Goal: Task Accomplishment & Management: Manage account settings

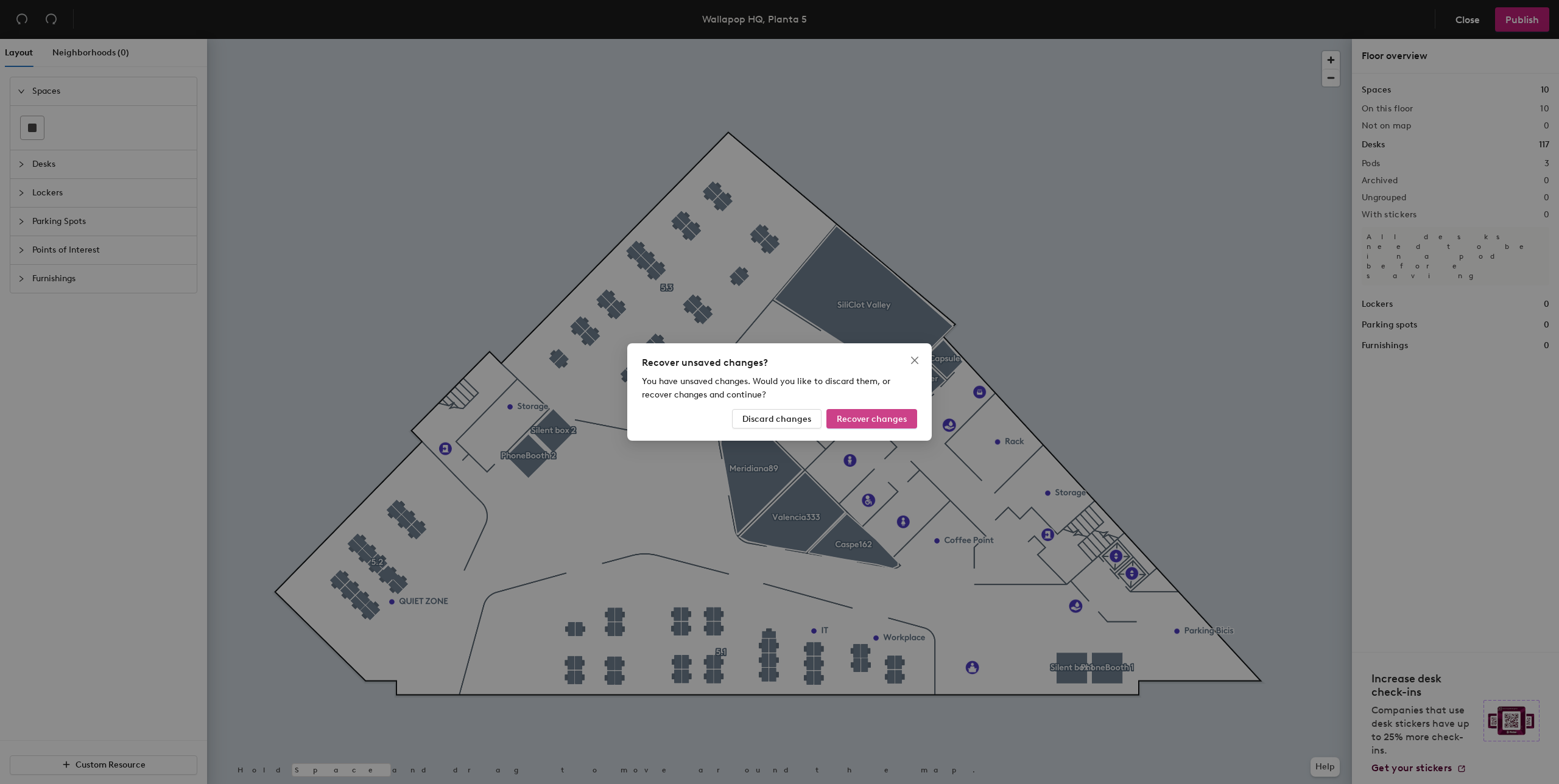
click at [871, 417] on span "Recover changes" at bounding box center [871, 419] width 70 height 10
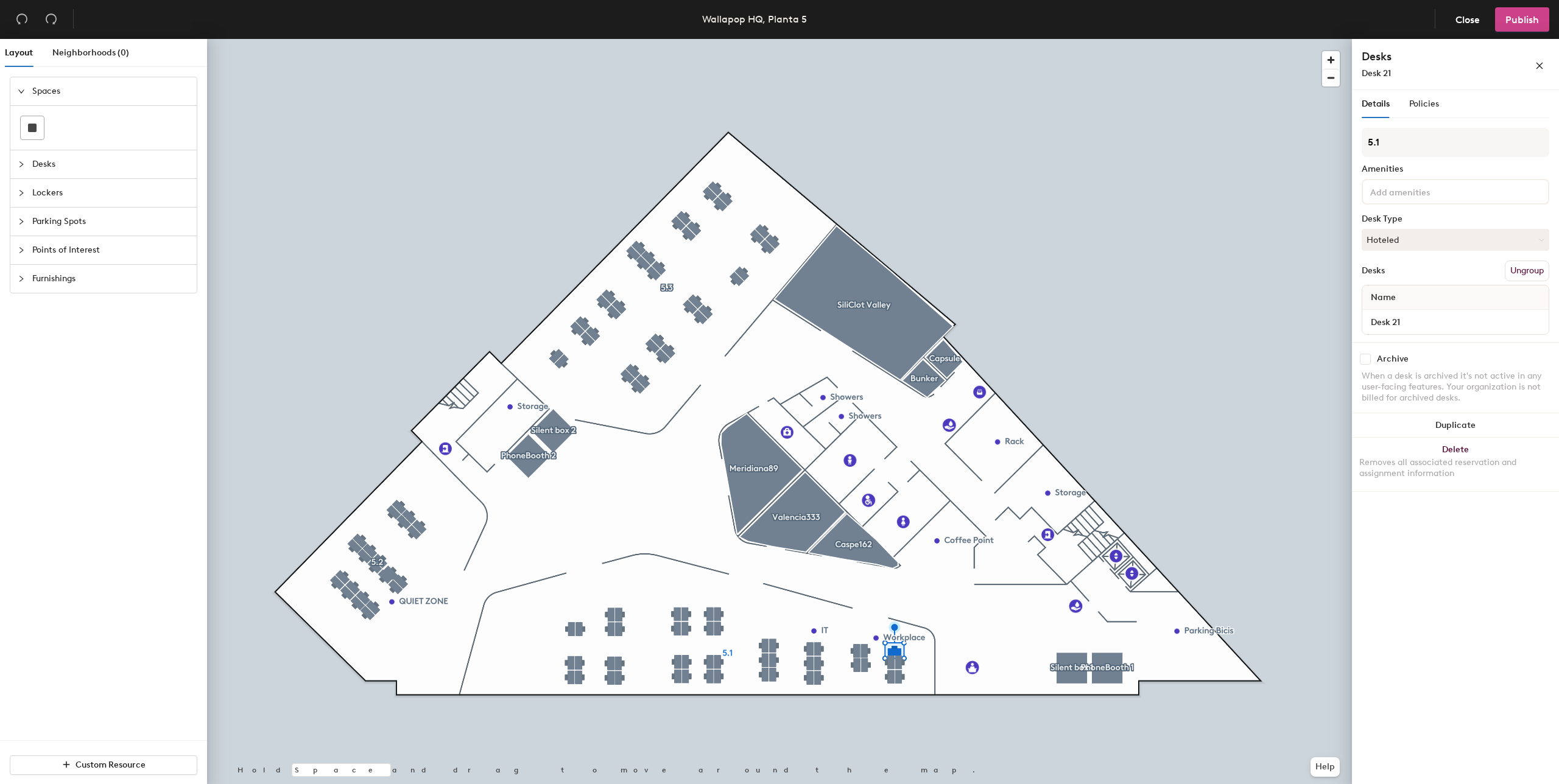
click at [1517, 28] on button "Publish" at bounding box center [1522, 20] width 54 height 25
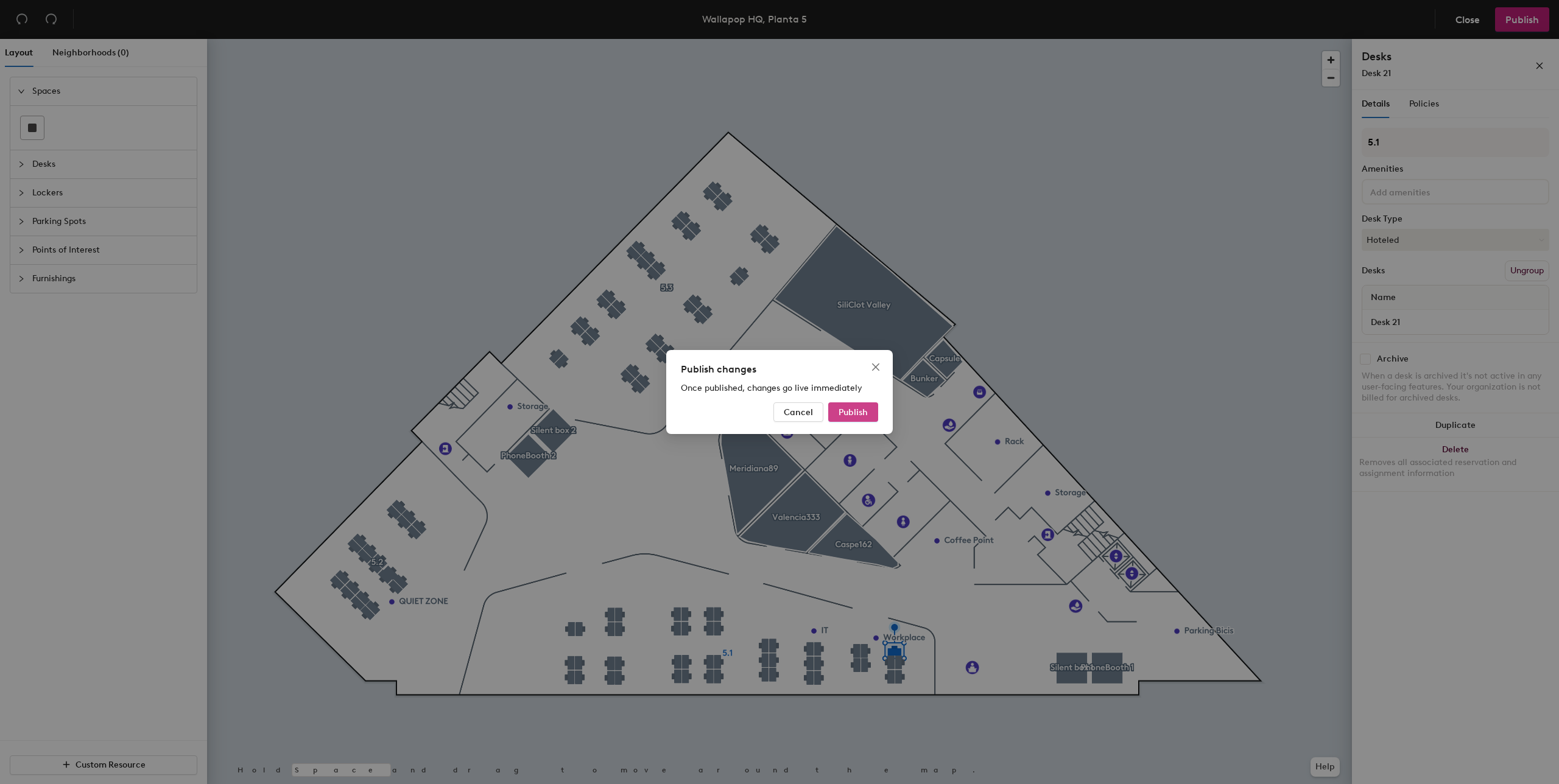
click at [856, 415] on span "Publish" at bounding box center [853, 412] width 29 height 10
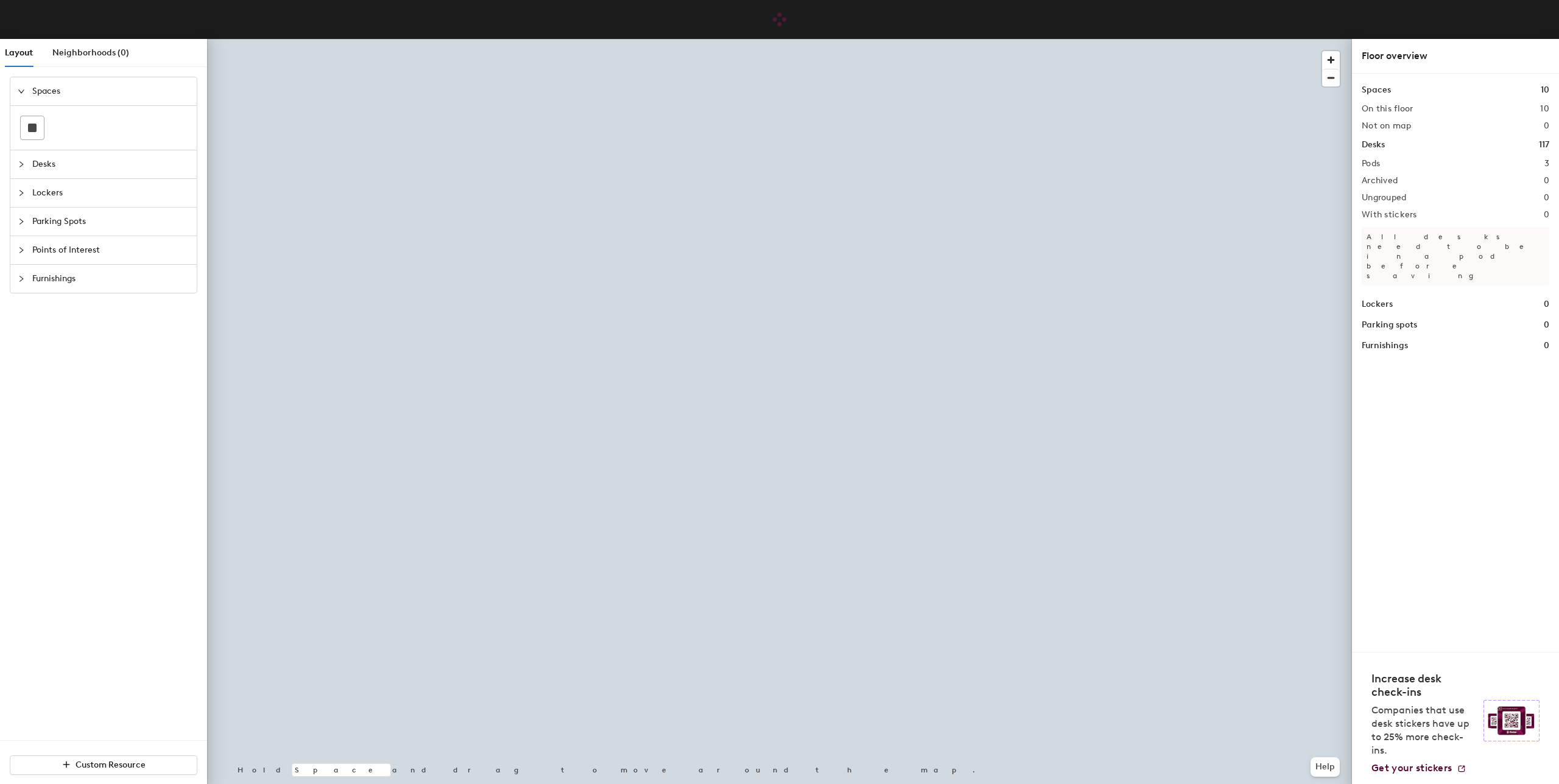
click at [100, 170] on span "Desks" at bounding box center [110, 164] width 157 height 28
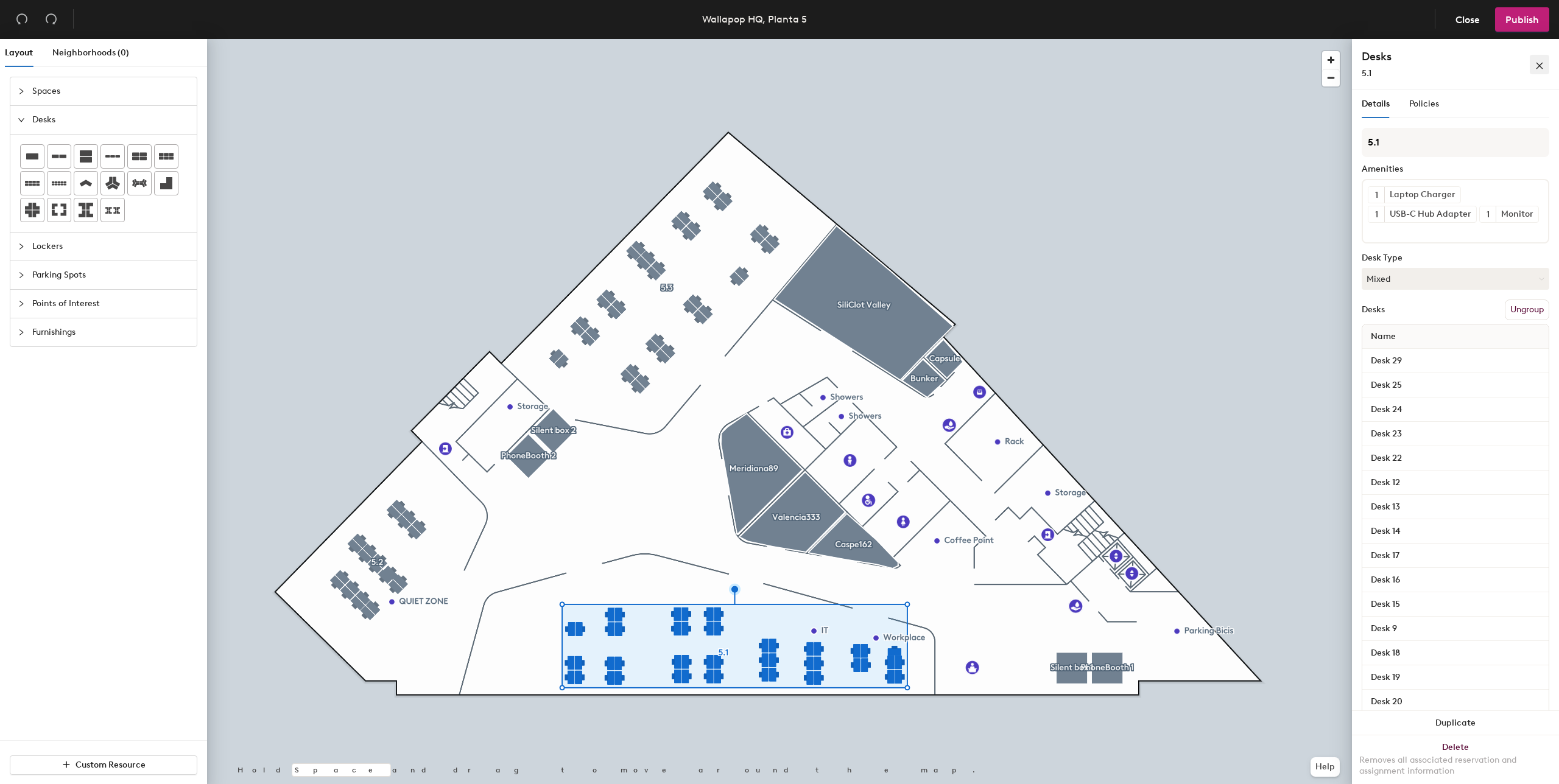
click at [1542, 61] on span "button" at bounding box center [1539, 64] width 9 height 10
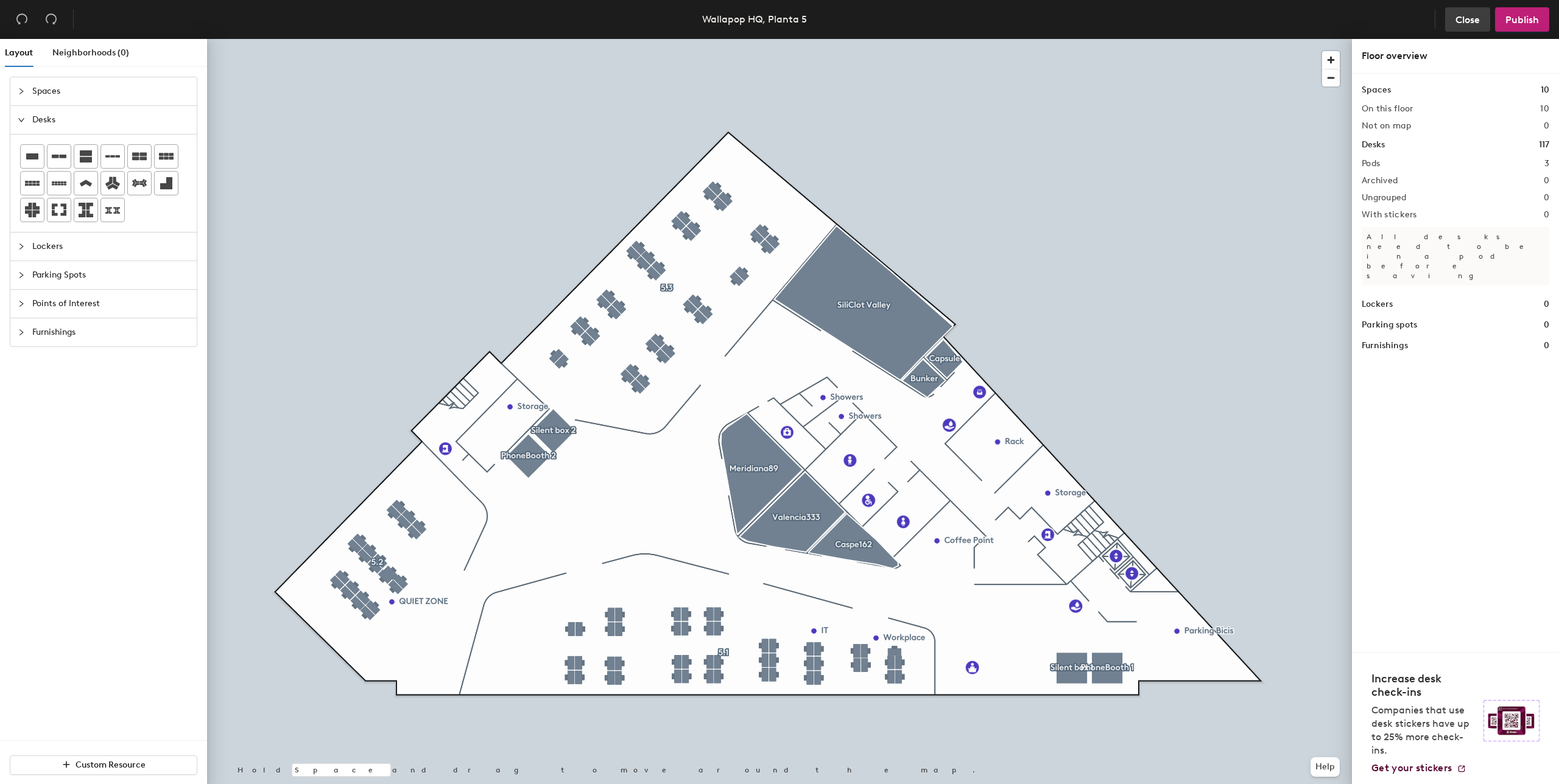
click at [1483, 26] on button "Close" at bounding box center [1467, 20] width 45 height 25
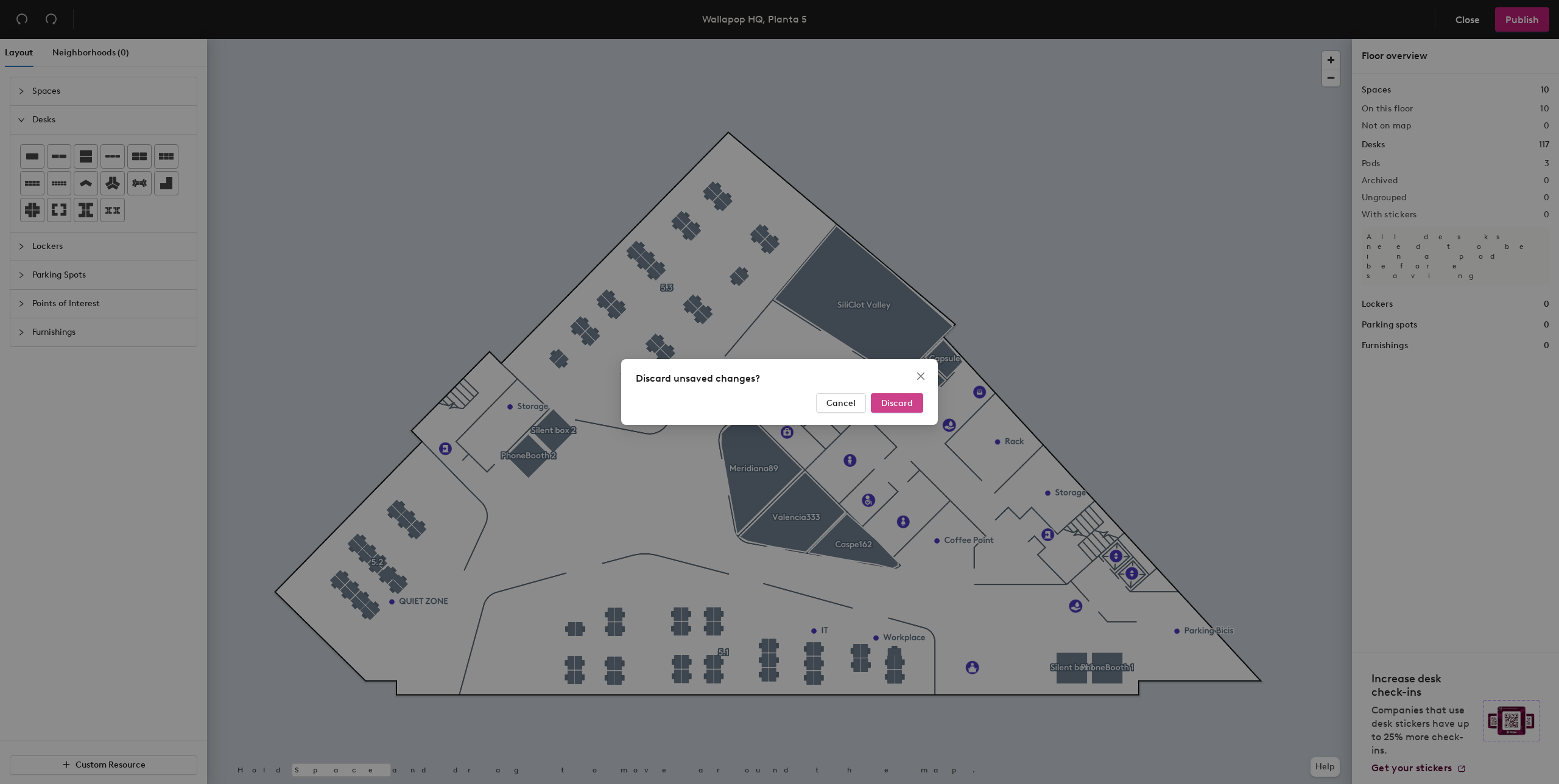
click at [913, 404] on button "Discard" at bounding box center [897, 403] width 52 height 20
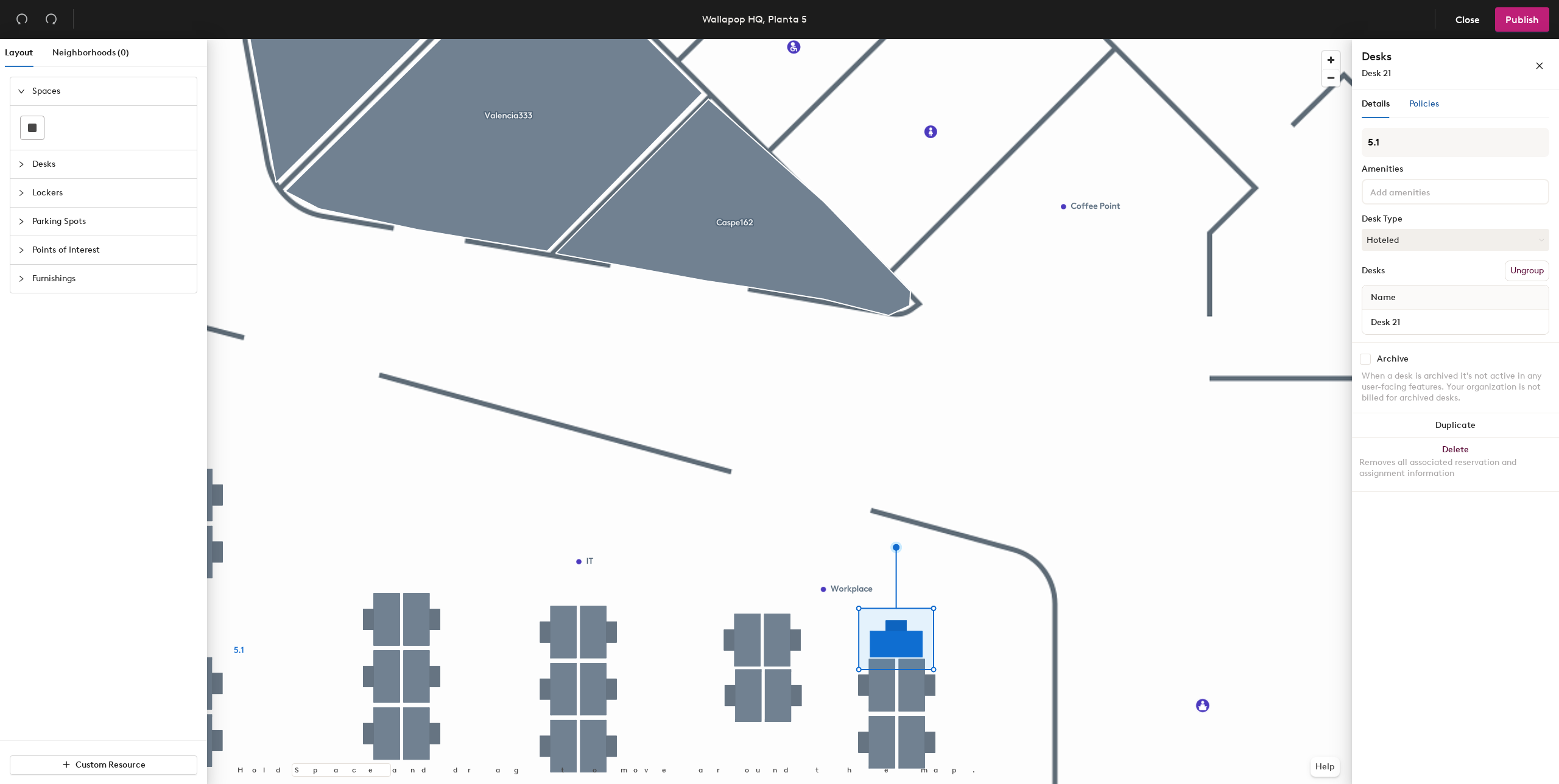
click at [1433, 108] on span "Policies" at bounding box center [1424, 103] width 30 height 10
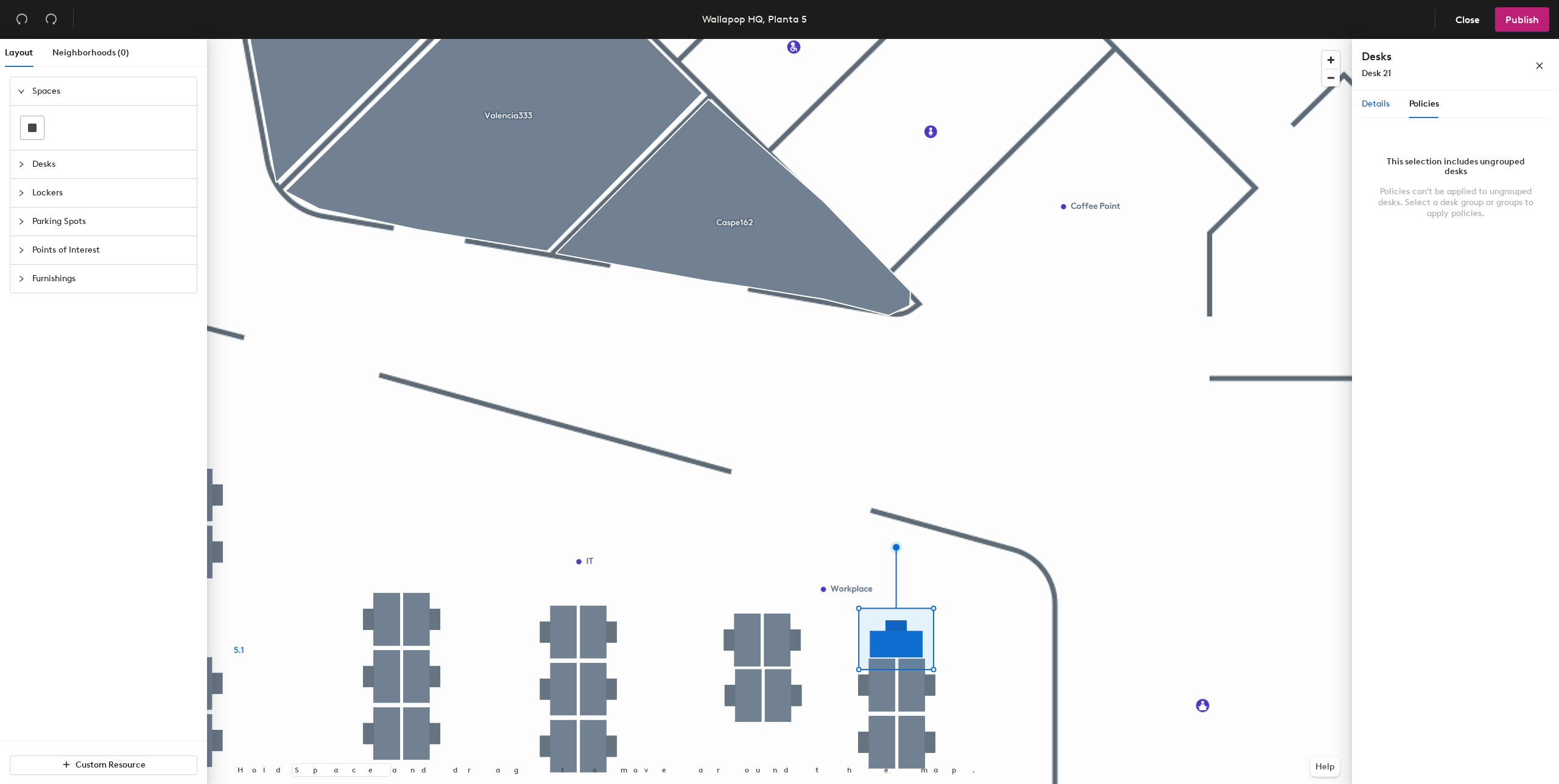
click at [1370, 99] on span "Details" at bounding box center [1375, 103] width 28 height 10
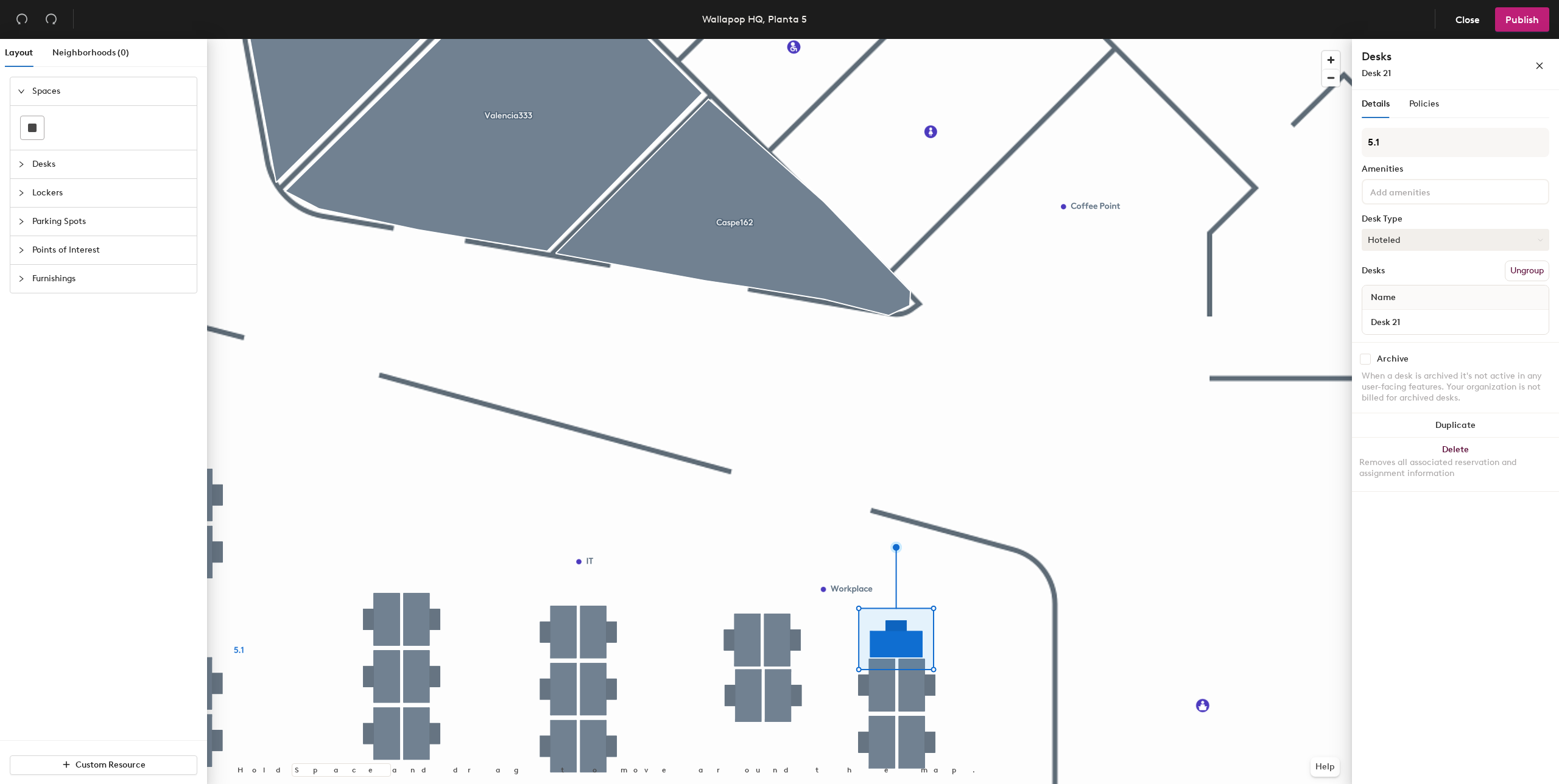
click at [1421, 237] on button "Hoteled" at bounding box center [1455, 240] width 187 height 22
click at [1421, 278] on div "Assigned" at bounding box center [1423, 278] width 122 height 18
click at [1521, 20] on span "Publish" at bounding box center [1522, 20] width 33 height 11
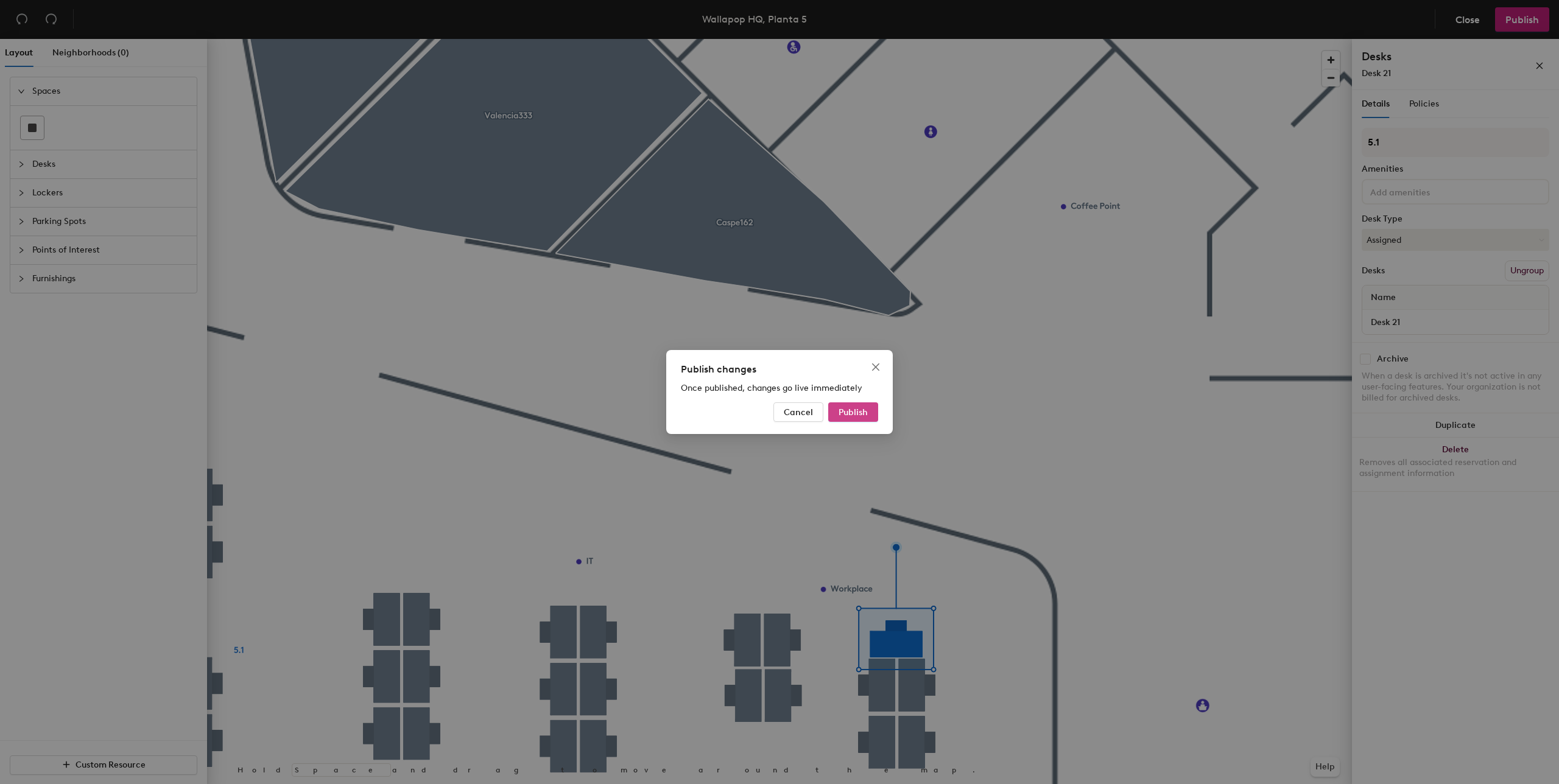
click at [841, 411] on span "Publish" at bounding box center [853, 412] width 29 height 10
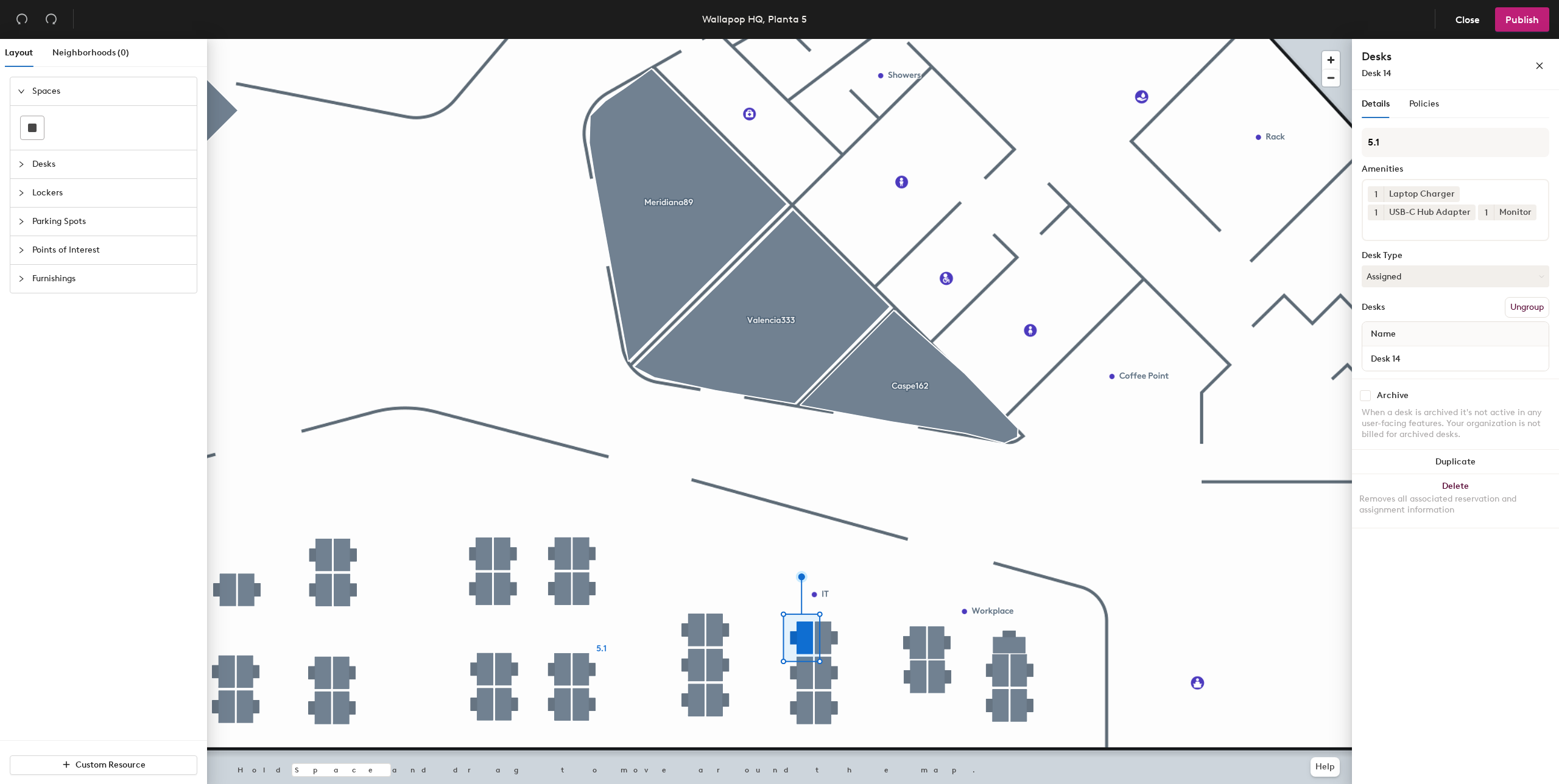
click at [778, 39] on div at bounding box center [779, 39] width 1145 height 0
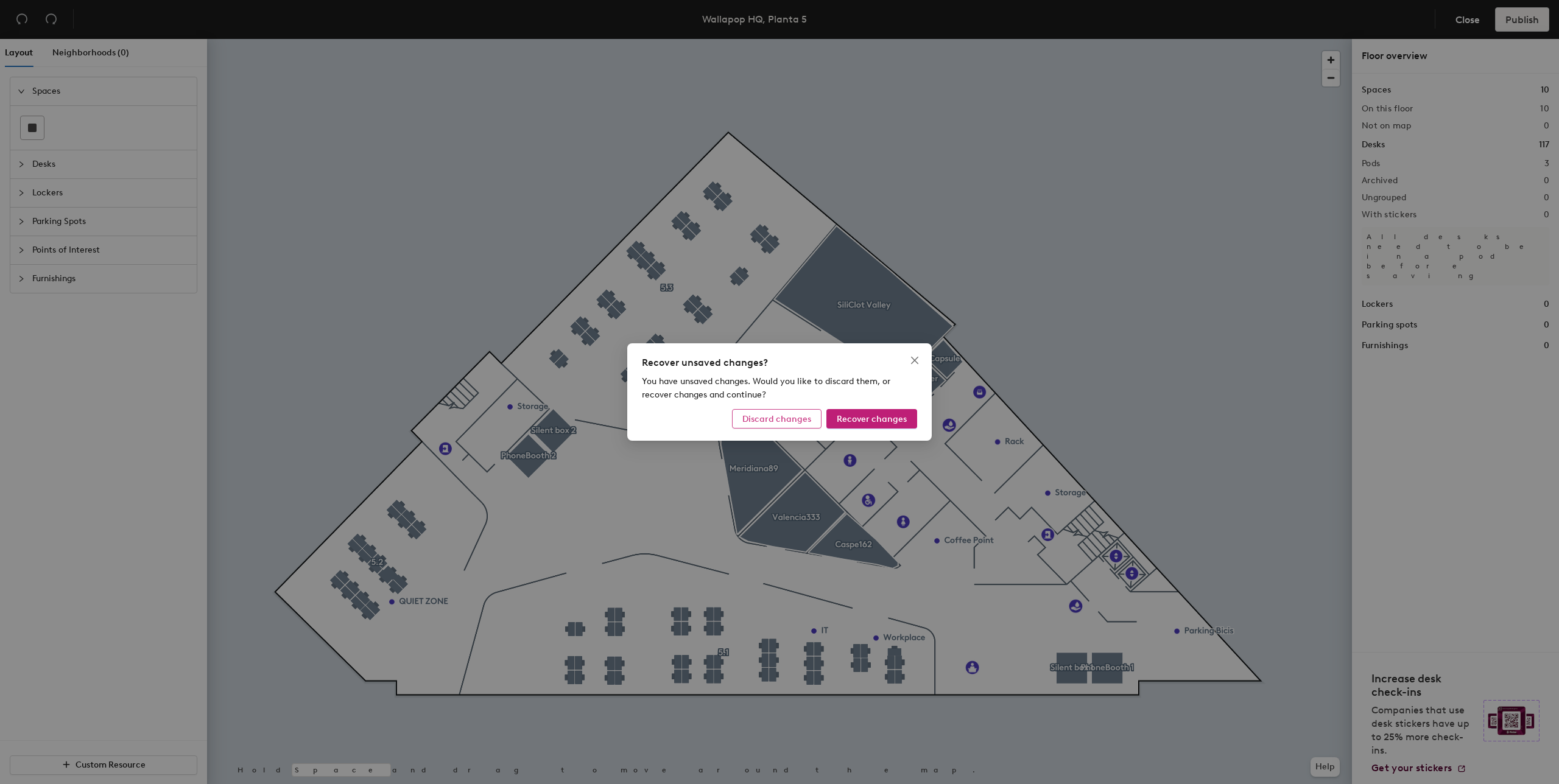
click at [806, 423] on span "Discard changes" at bounding box center [777, 419] width 69 height 10
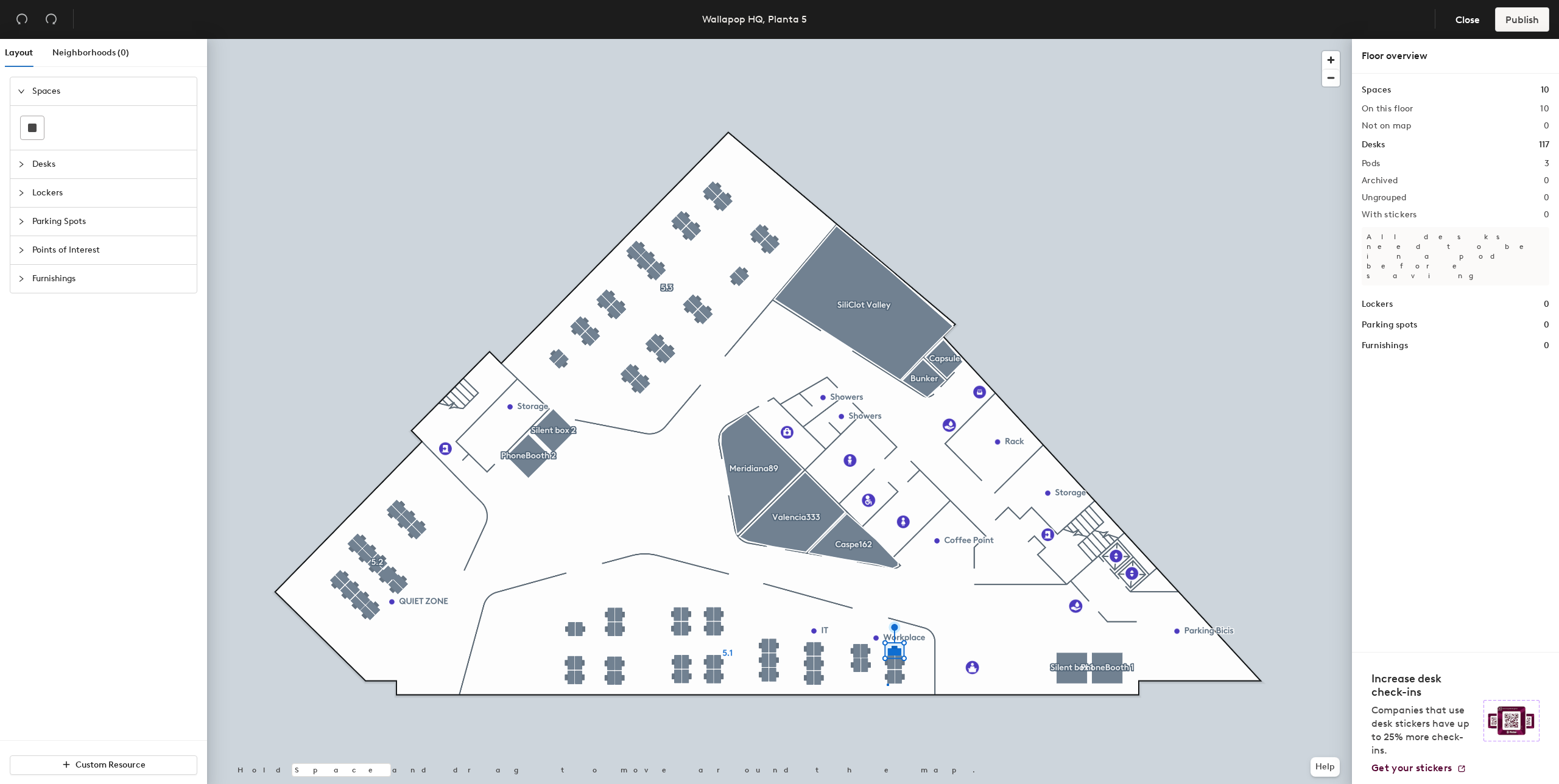
click at [886, 39] on div at bounding box center [779, 39] width 1145 height 0
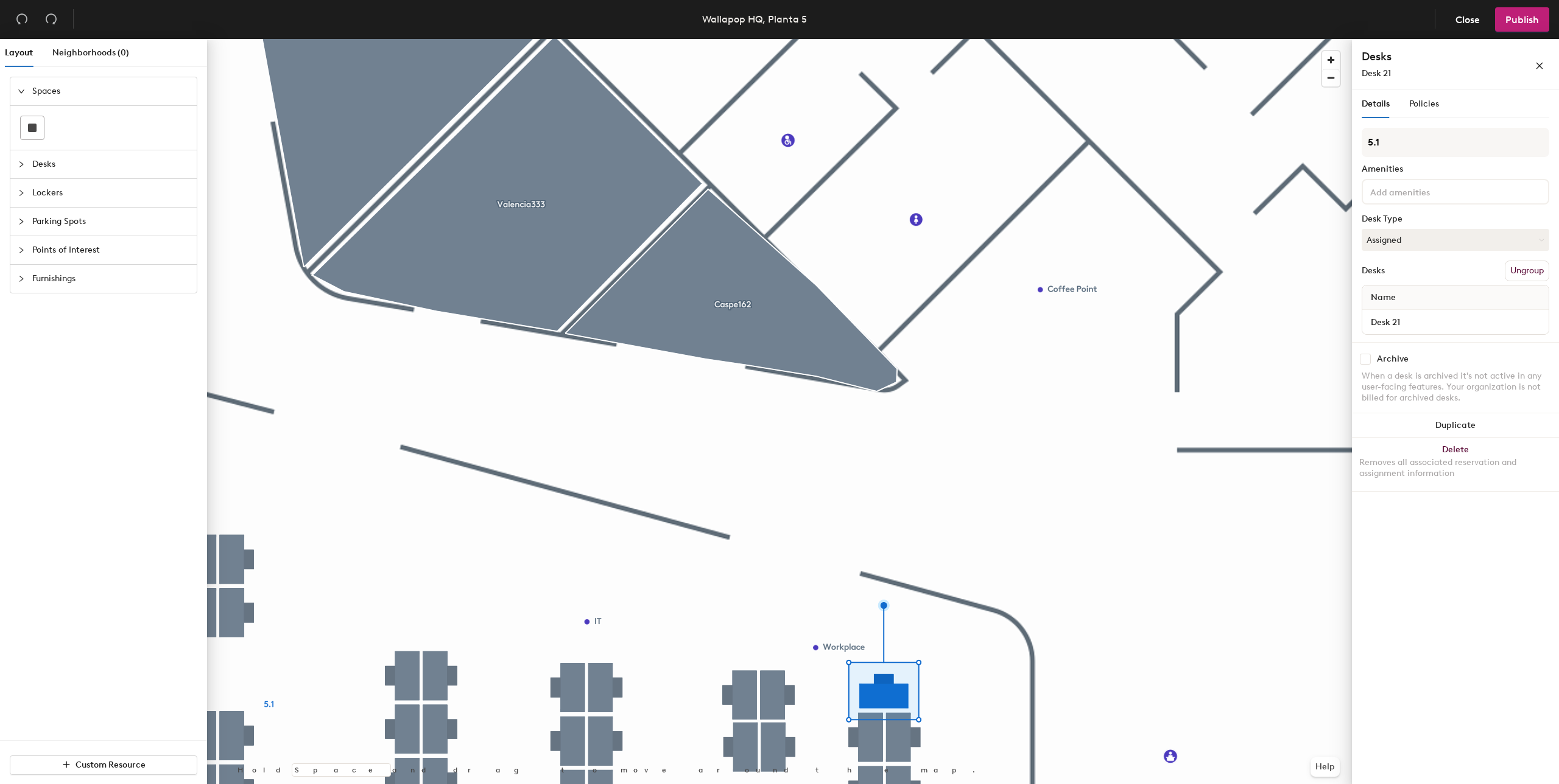
click at [955, 39] on div at bounding box center [779, 39] width 1145 height 0
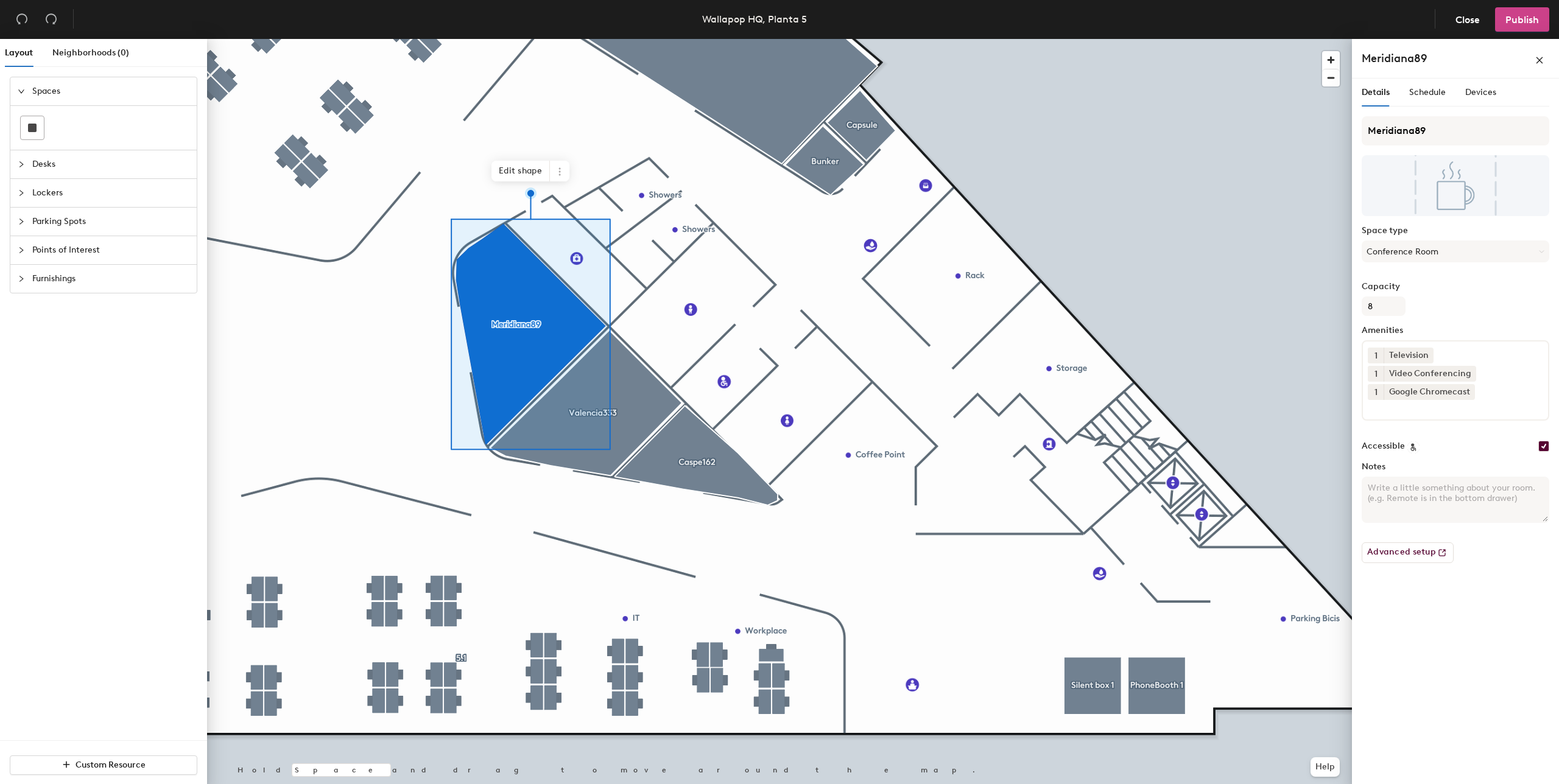
click at [1510, 25] on span "Publish" at bounding box center [1522, 20] width 33 height 11
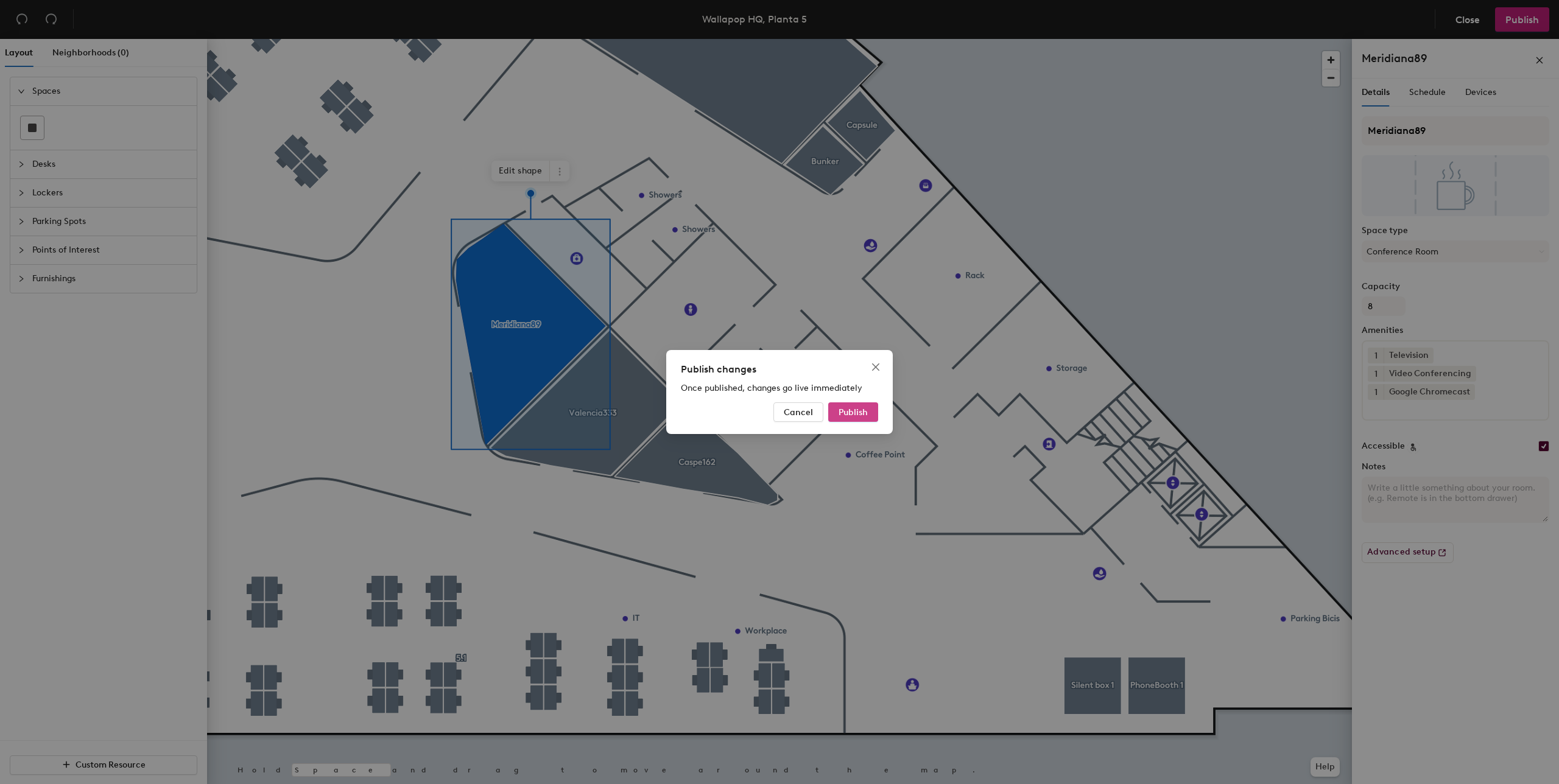
click at [844, 414] on span "Publish" at bounding box center [853, 412] width 29 height 10
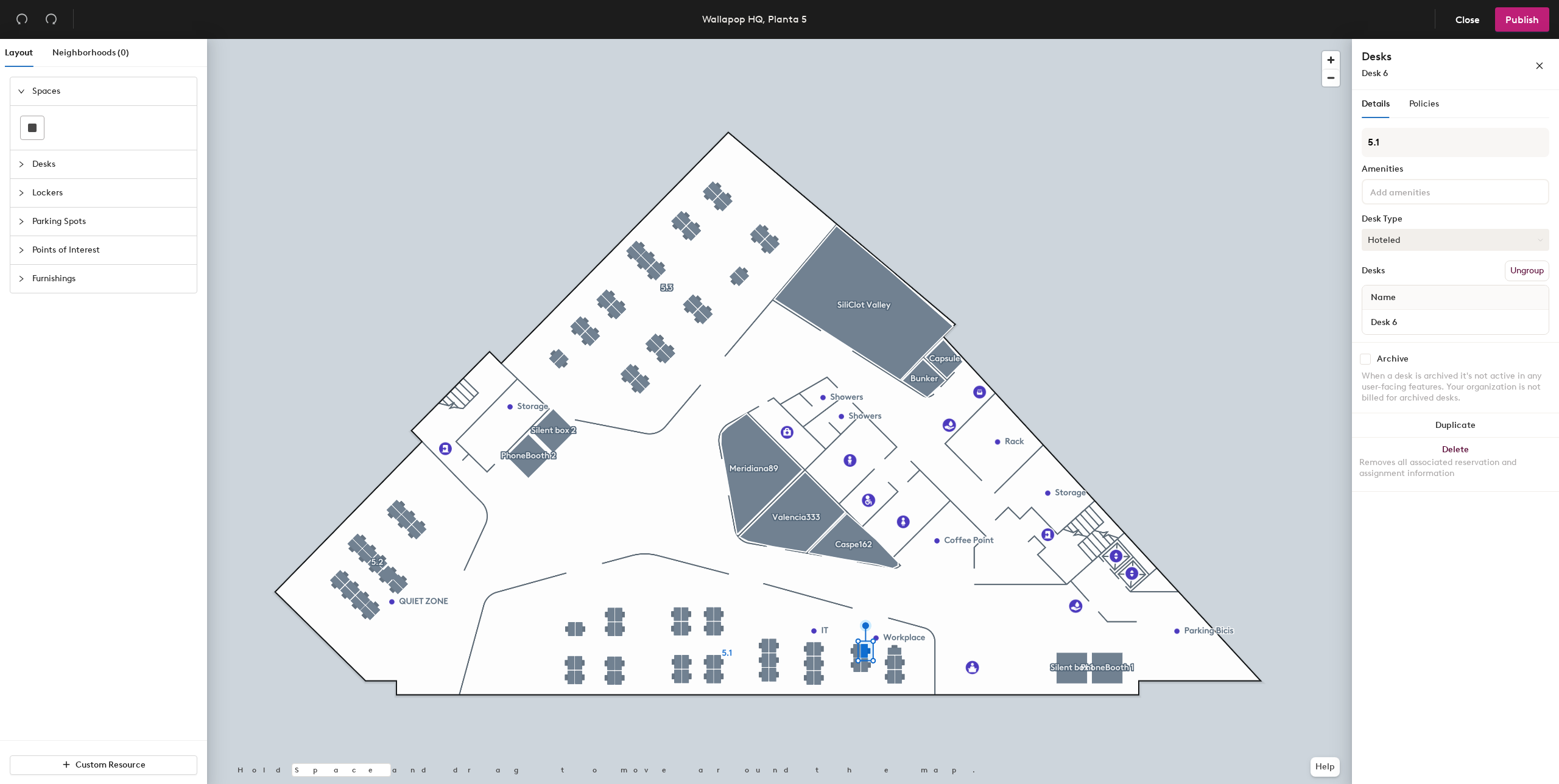
click at [1389, 248] on button "Hoteled" at bounding box center [1455, 240] width 187 height 22
click at [1401, 279] on div "Assigned" at bounding box center [1423, 278] width 122 height 18
click at [1531, 25] on span "Publish" at bounding box center [1522, 20] width 33 height 11
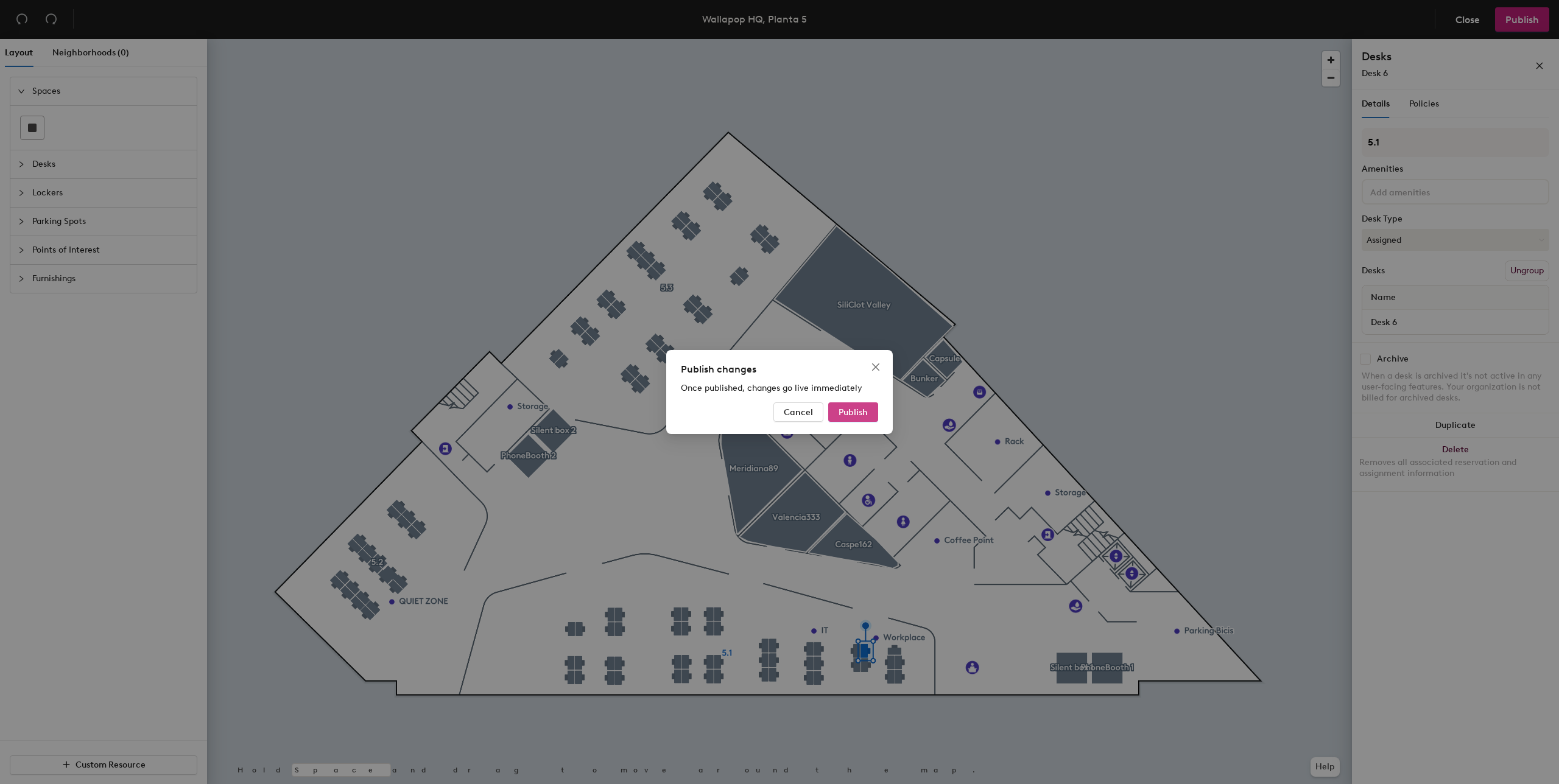
click at [872, 406] on button "Publish" at bounding box center [853, 412] width 50 height 20
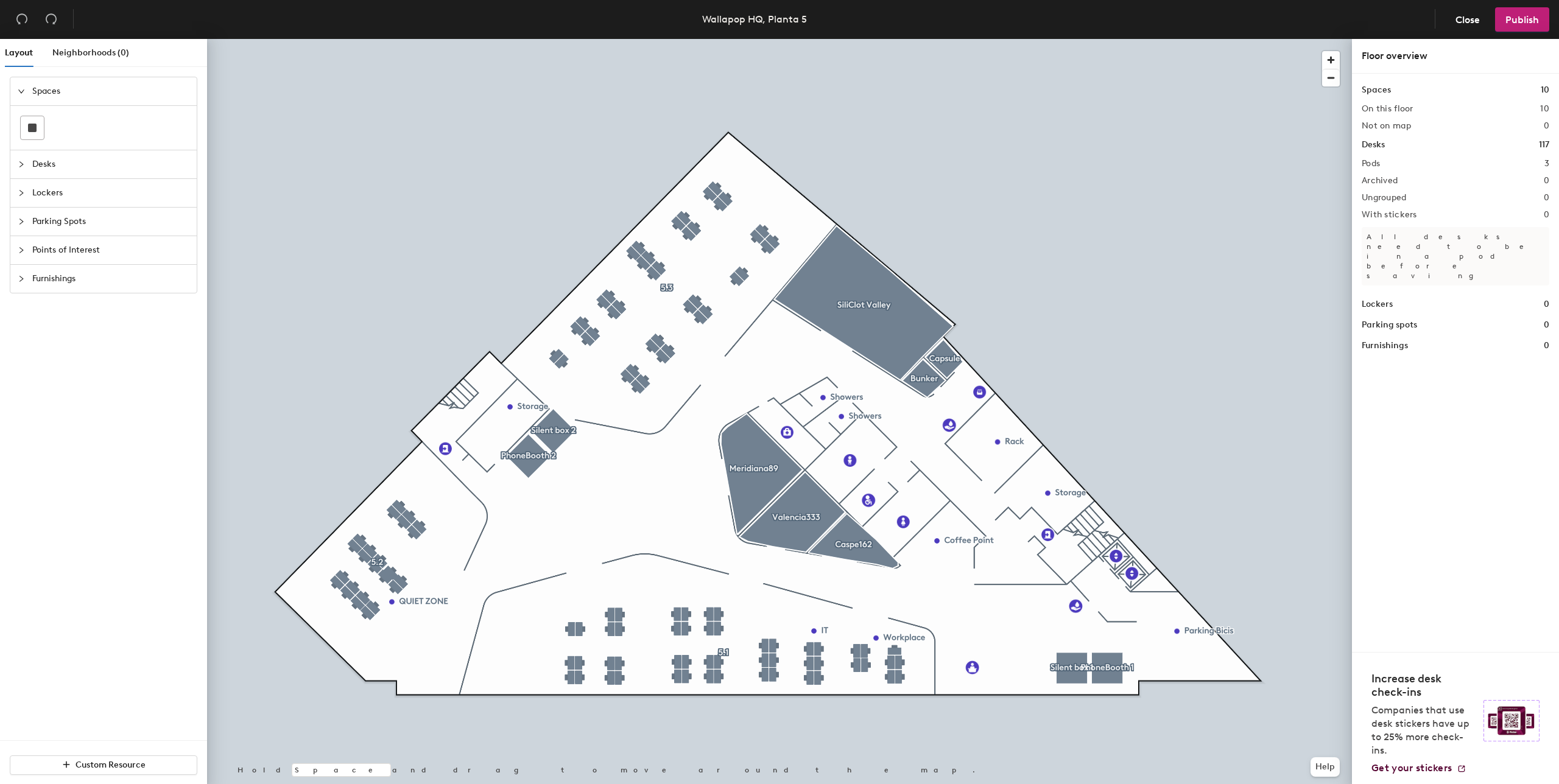
click at [863, 39] on div at bounding box center [779, 39] width 1145 height 0
